Goal: Find specific page/section: Find specific page/section

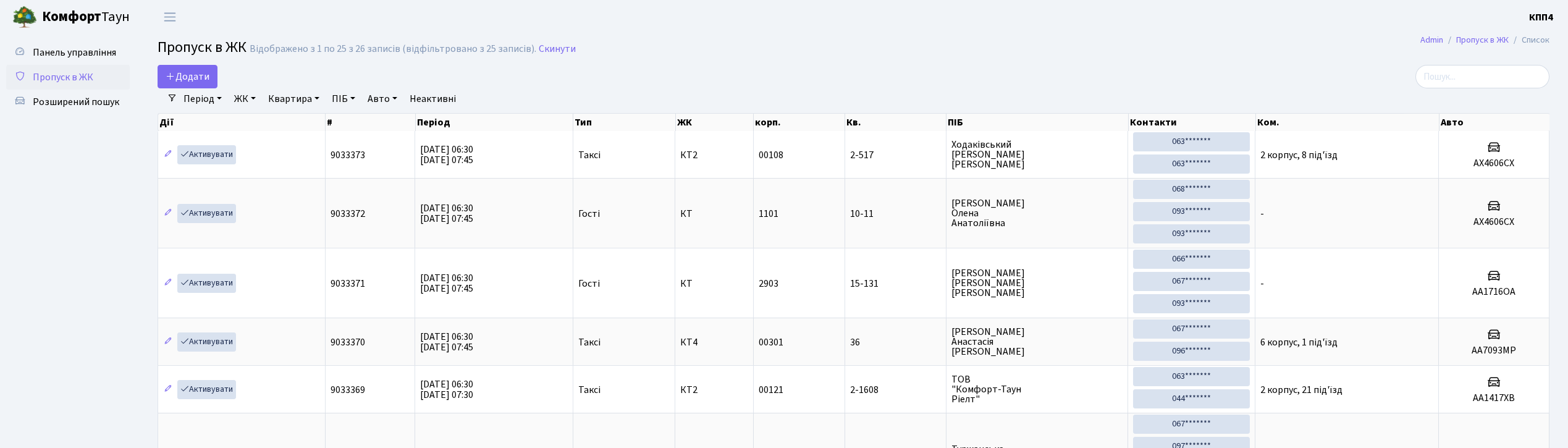
select select "25"
click at [1444, 84] on input "search" at bounding box center [1482, 77] width 134 height 24
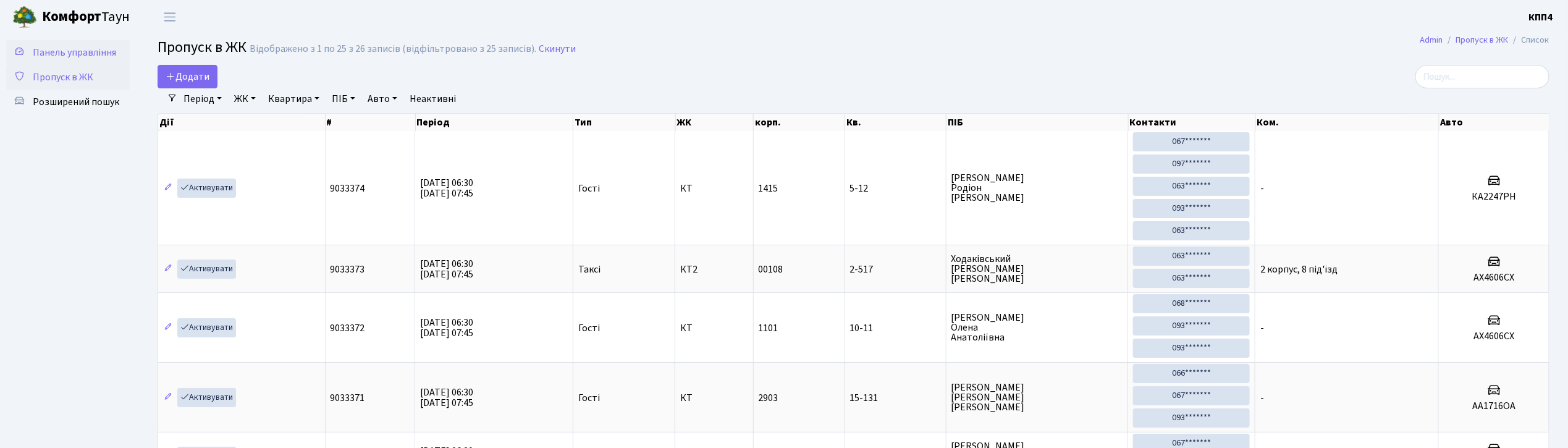
click at [92, 48] on span "Панель управління" at bounding box center [74, 52] width 83 height 14
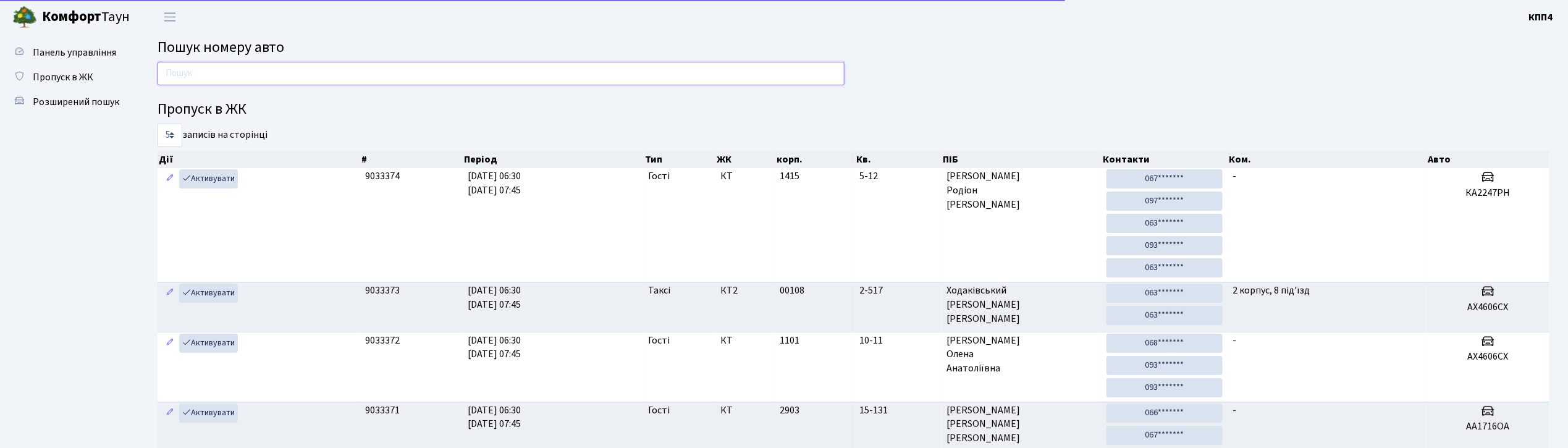
click at [233, 68] on input "text" at bounding box center [500, 74] width 687 height 24
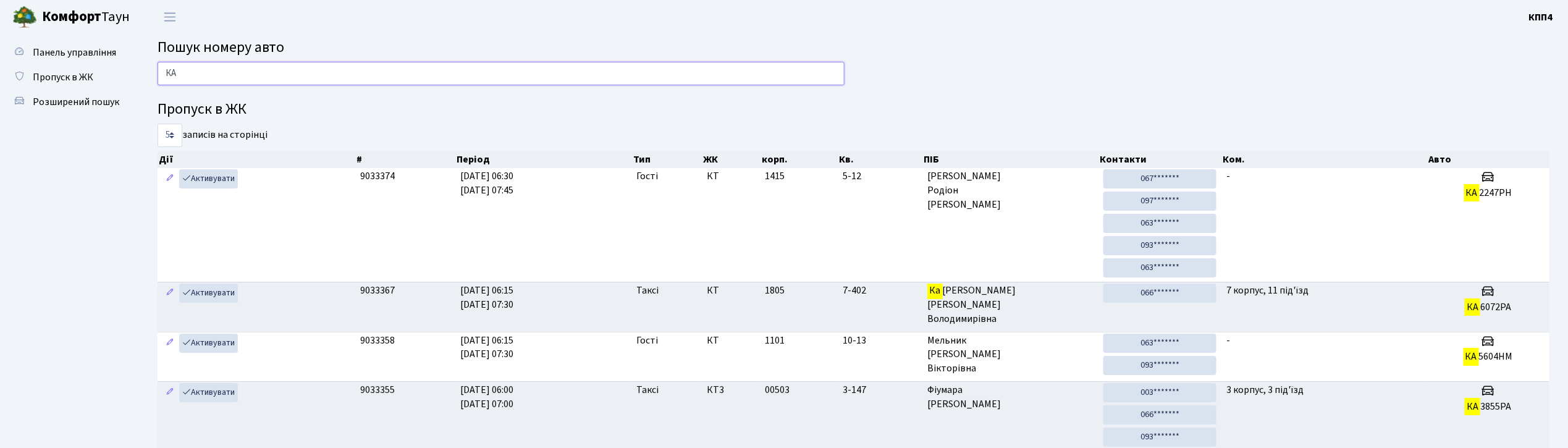
type input "К"
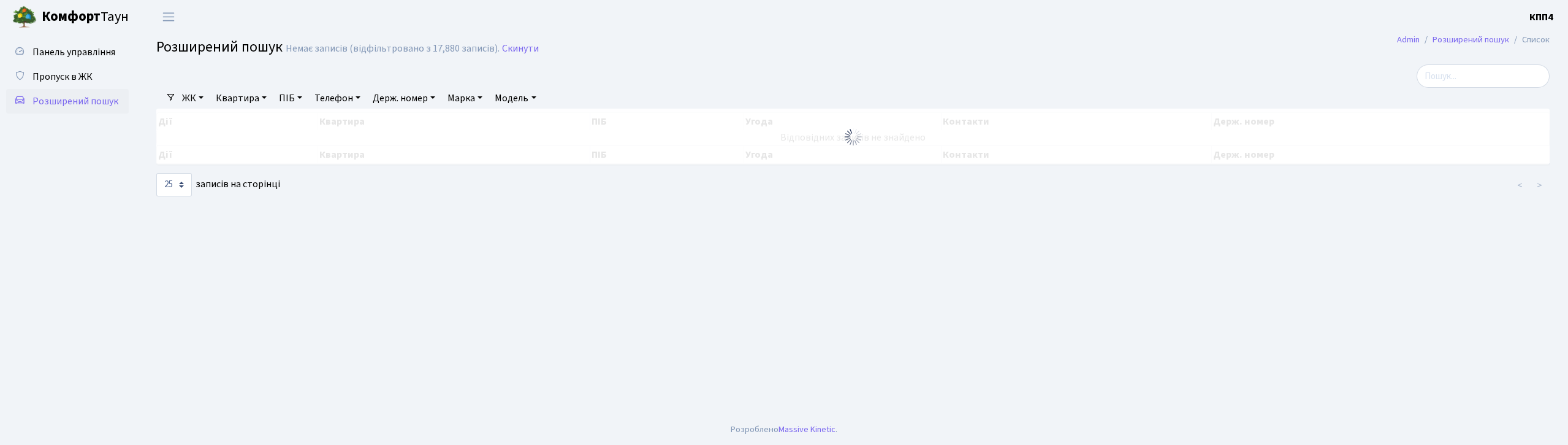
select select "25"
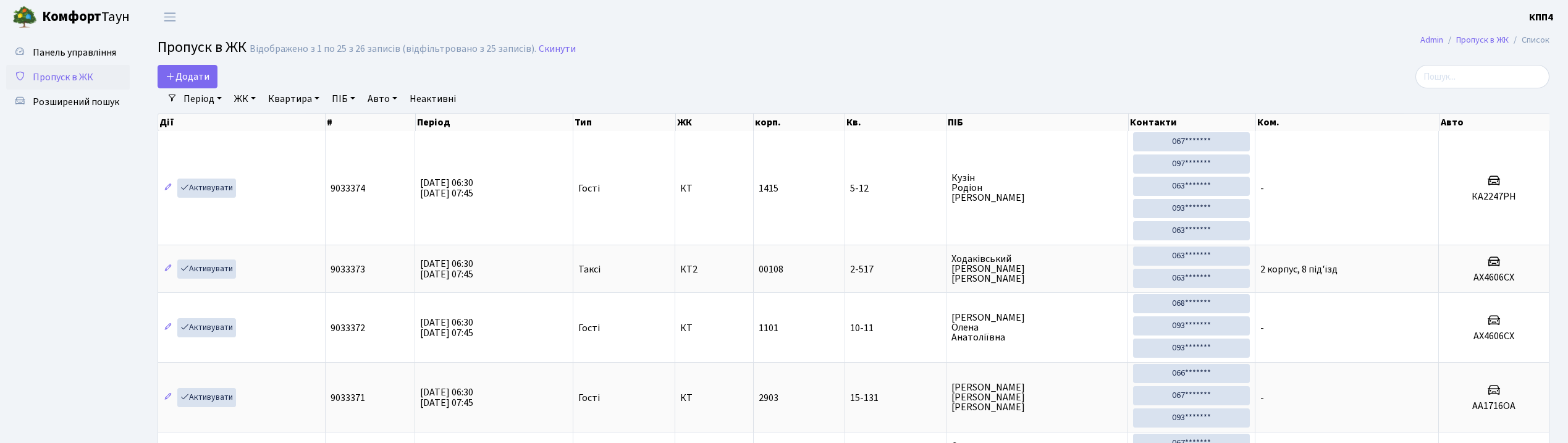
select select "25"
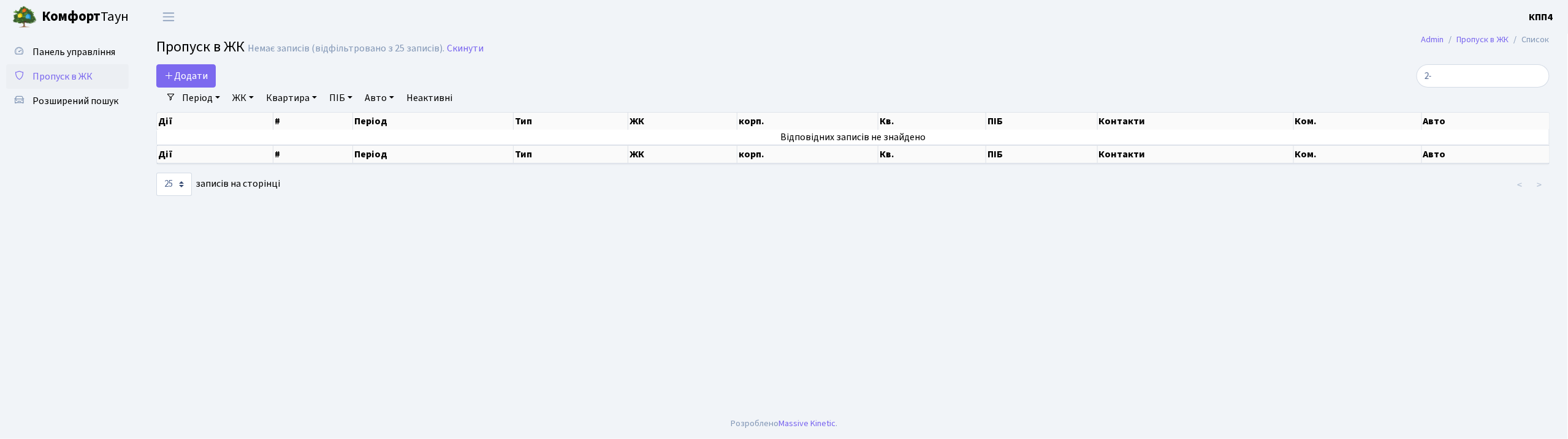
type input "2"
